Goal: Information Seeking & Learning: Find specific fact

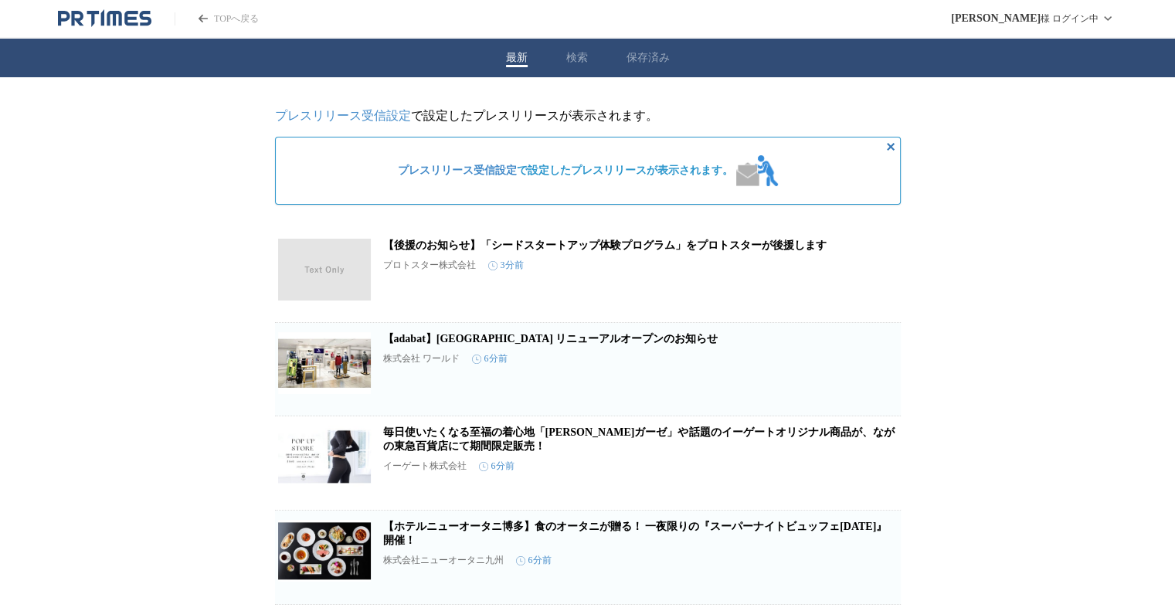
click at [562, 60] on div "最新 検索 保存済み" at bounding box center [587, 58] width 1175 height 39
click at [583, 56] on button "検索" at bounding box center [577, 58] width 22 height 14
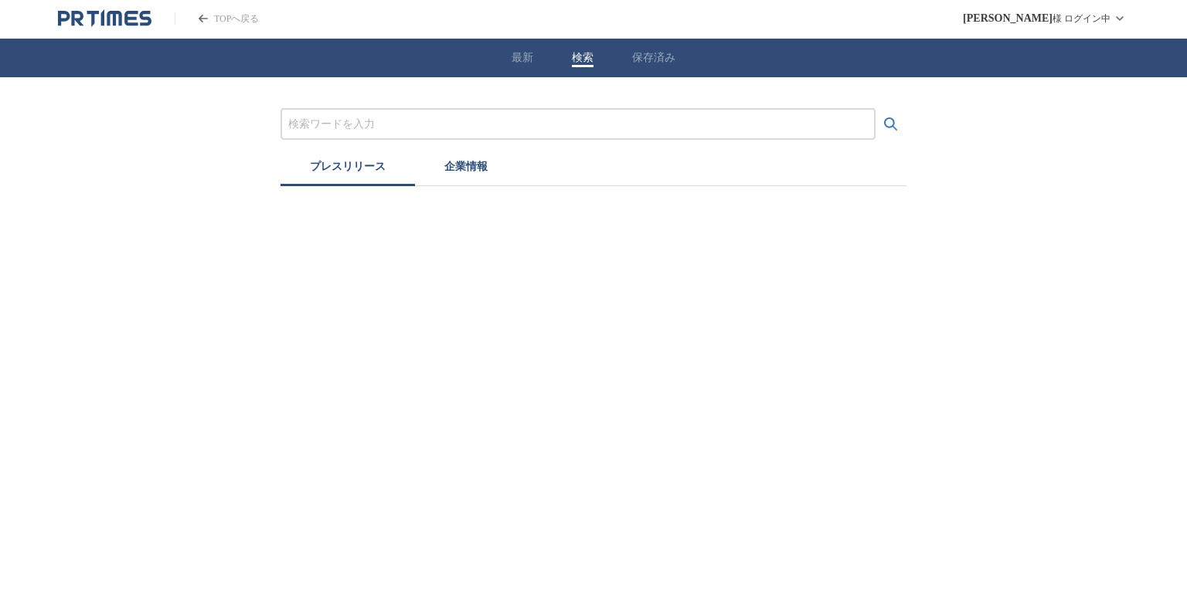
click at [560, 123] on input "プレスリリースおよび企業を検索する" at bounding box center [577, 124] width 579 height 17
type input "ｈ"
type input "ゴッホ展"
click at [875, 109] on button "検索する" at bounding box center [890, 124] width 31 height 31
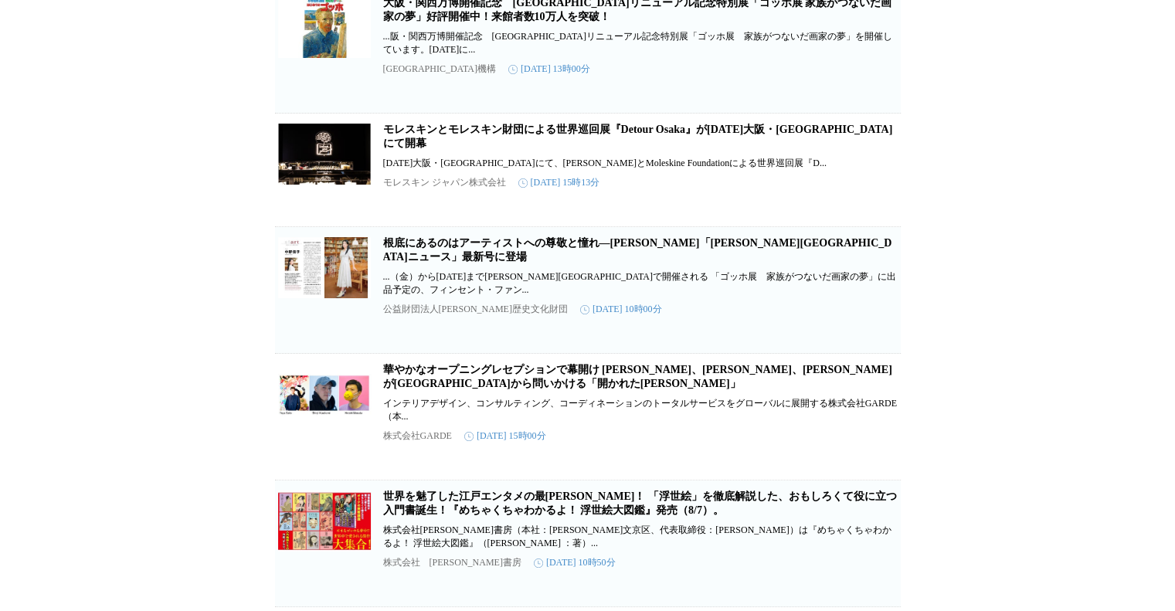
scroll to position [386, 0]
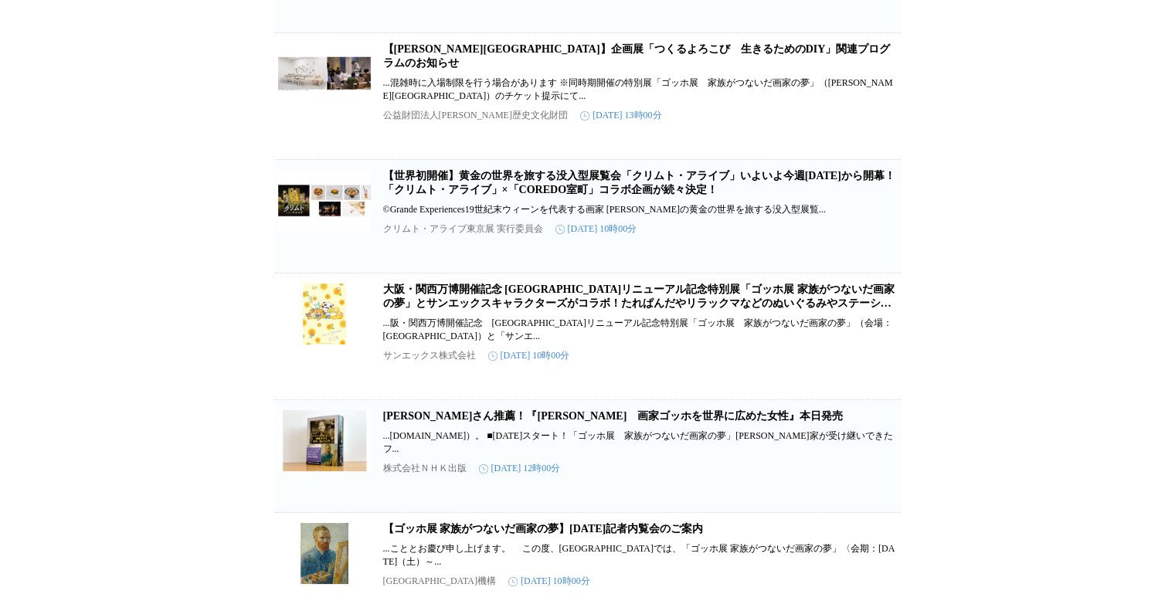
scroll to position [2163, 0]
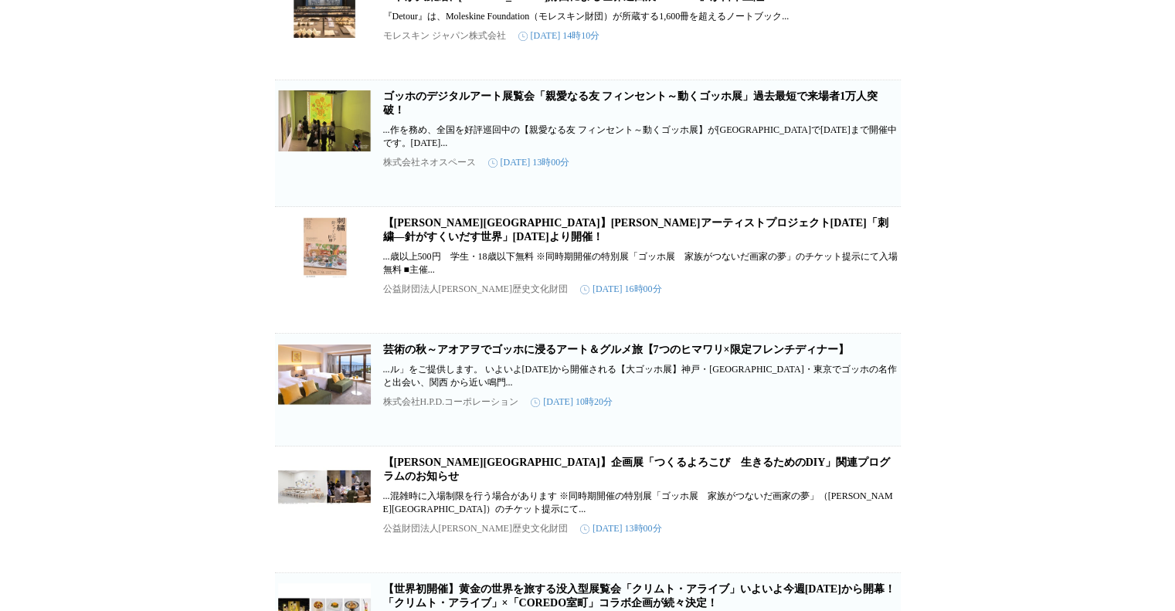
scroll to position [1391, 0]
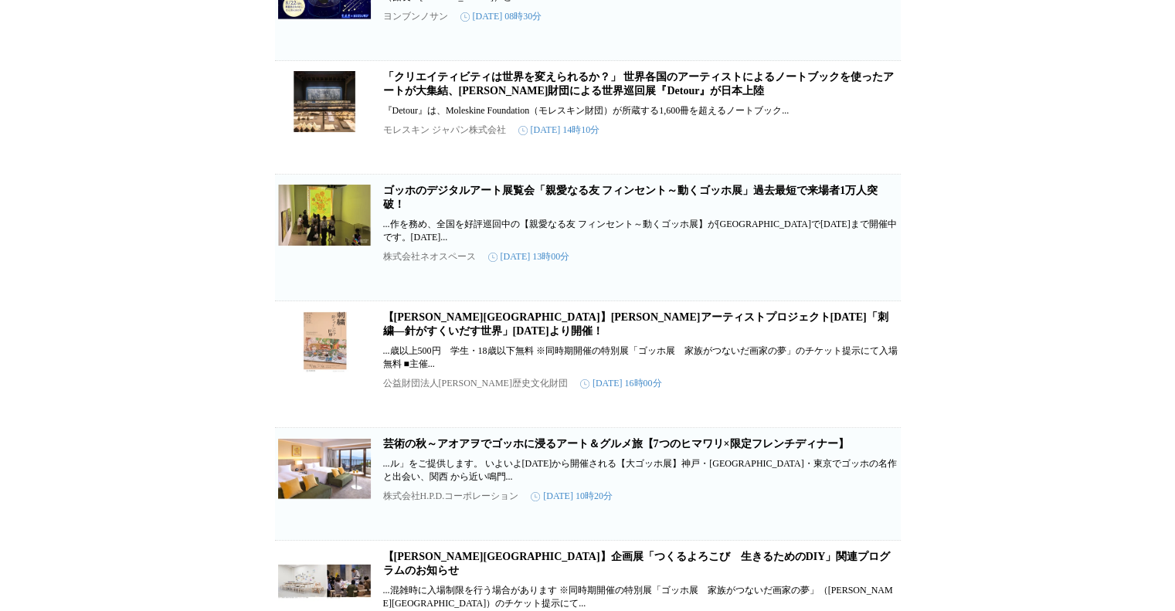
click at [458, 337] on link "【[PERSON_NAME][GEOGRAPHIC_DATA]】[PERSON_NAME]アーティストプロジェクト[DATE]「刺繍―針がすくいだす世界」[D…" at bounding box center [635, 323] width 505 height 25
